Goal: Contribute content

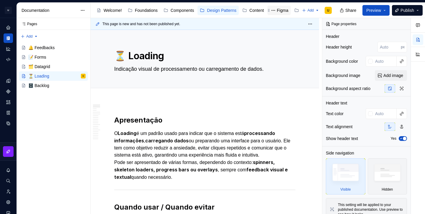
click at [287, 9] on div "Figma" at bounding box center [283, 10] width 12 height 6
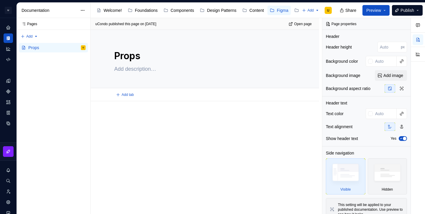
click at [208, 100] on div "Add tab" at bounding box center [205, 94] width 229 height 13
click at [200, 119] on p at bounding box center [204, 118] width 181 height 7
click at [37, 38] on div "Pages Pages Add Accessibility guide for tree Page tree. Navigate the tree with …" at bounding box center [54, 116] width 74 height 196
click at [43, 61] on div "New group" at bounding box center [45, 57] width 50 height 9
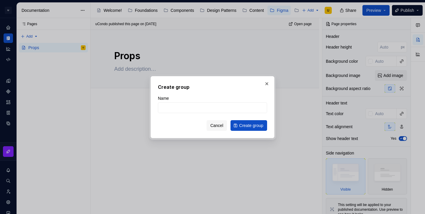
type textarea "*"
type input "c"
type textarea "*"
type input "Components"
click at [254, 127] on span "Create group" at bounding box center [251, 125] width 24 height 6
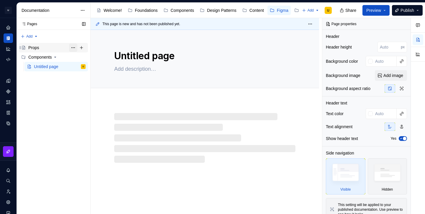
click at [74, 46] on button "Page tree" at bounding box center [73, 47] width 8 height 8
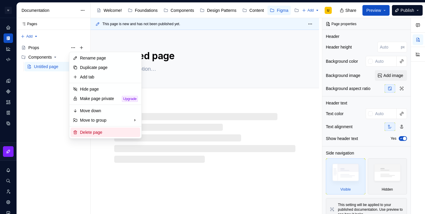
click at [98, 133] on div "Delete page" at bounding box center [109, 132] width 58 height 6
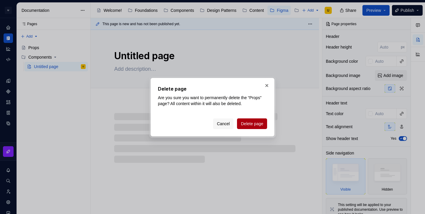
click at [256, 123] on span "Delete page" at bounding box center [252, 124] width 22 height 6
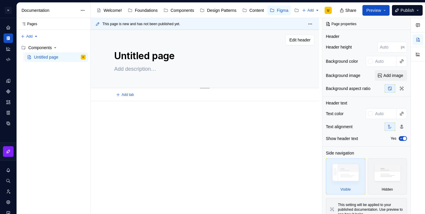
click at [143, 59] on textarea "Untitled page" at bounding box center [203, 56] width 181 height 14
type textarea "*"
type textarea "P"
type textarea "*"
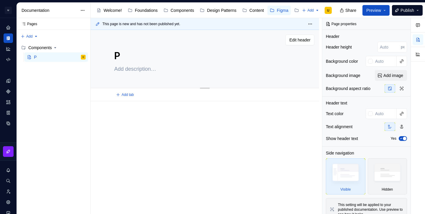
type textarea "Pr"
type textarea "*"
type textarea "Pro"
type textarea "*"
type textarea "Prop"
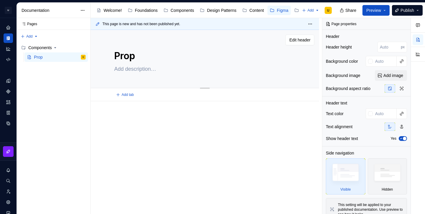
type textarea "*"
type textarea "Prop"
type textarea "*"
type textarea "Prop n"
type textarea "*"
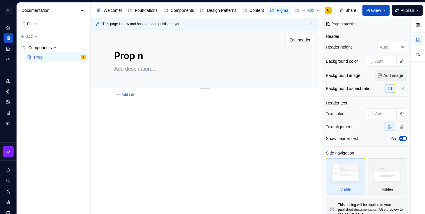
type textarea "Prop na"
type textarea "*"
type textarea "Prop nam"
type textarea "*"
type textarea "Prop nami"
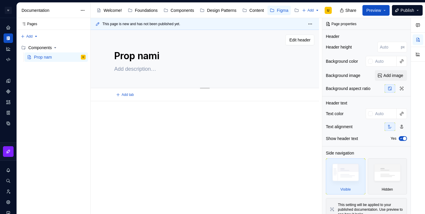
type textarea "*"
type textarea "Prop namin"
type textarea "*"
type textarea "Prop naming"
type textarea "*"
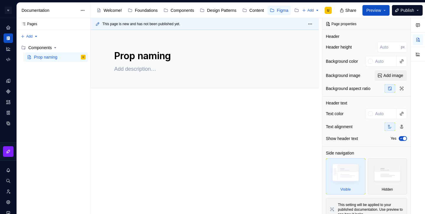
type textarea "Prop naming"
type textarea "*"
